Goal: Navigation & Orientation: Go to known website

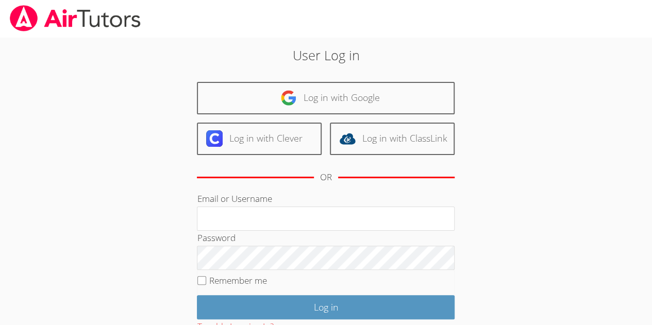
click at [323, 66] on div "User Log in Log in with Google Log in with Clever Log in with ClassLink OR Emai…" at bounding box center [326, 215] width 352 height 341
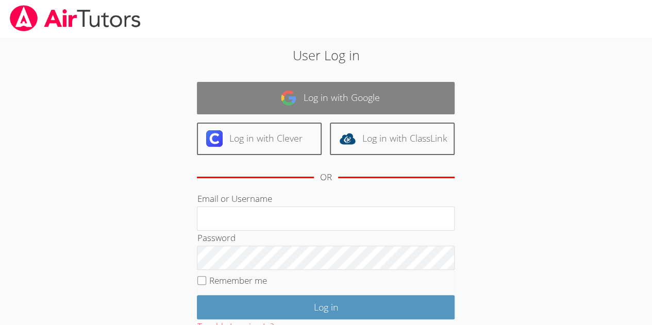
click at [319, 85] on link "Log in with Google" at bounding box center [326, 98] width 258 height 32
